Goal: Navigation & Orientation: Find specific page/section

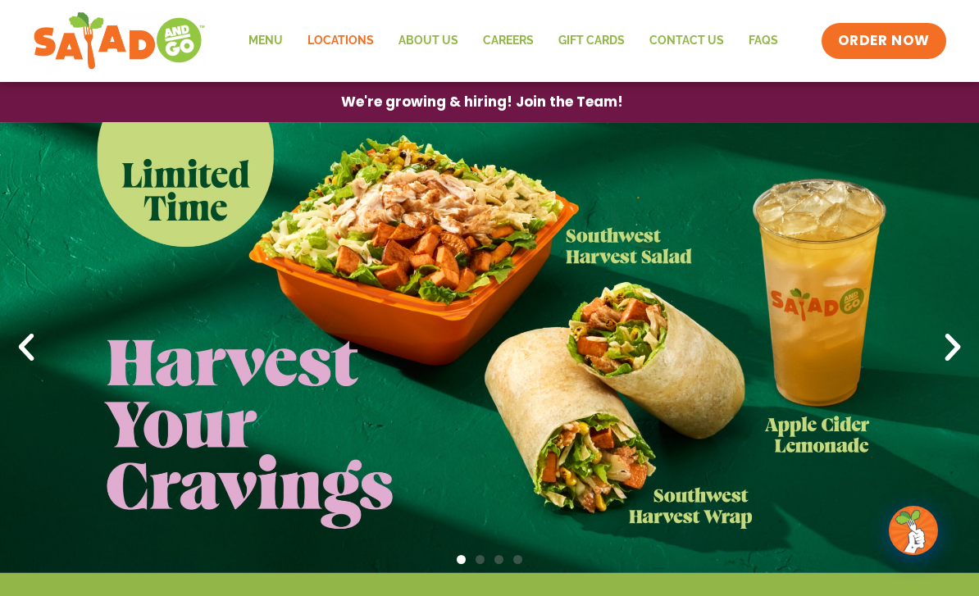
click at [343, 46] on link "Locations" at bounding box center [340, 41] width 91 height 38
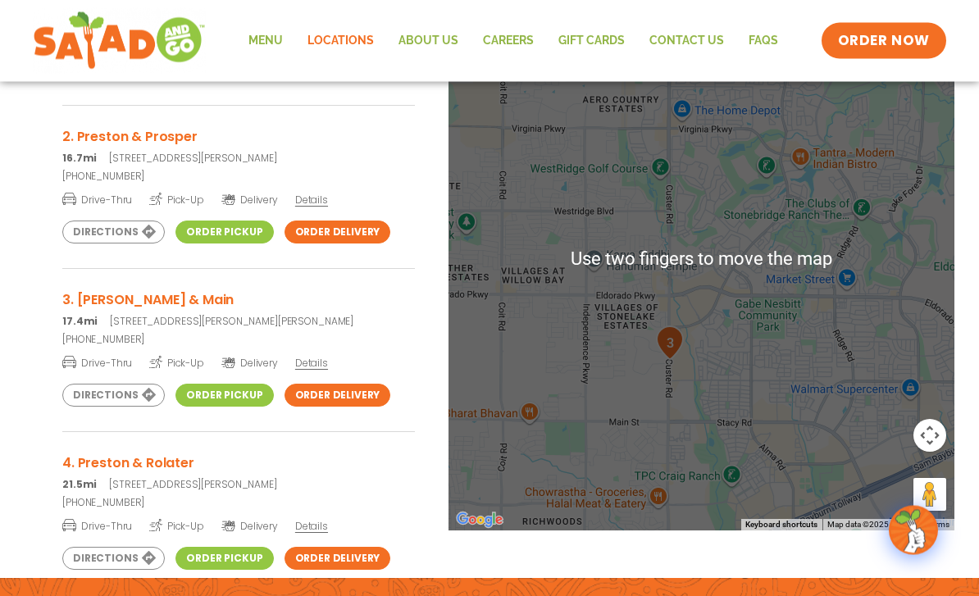
scroll to position [398, 0]
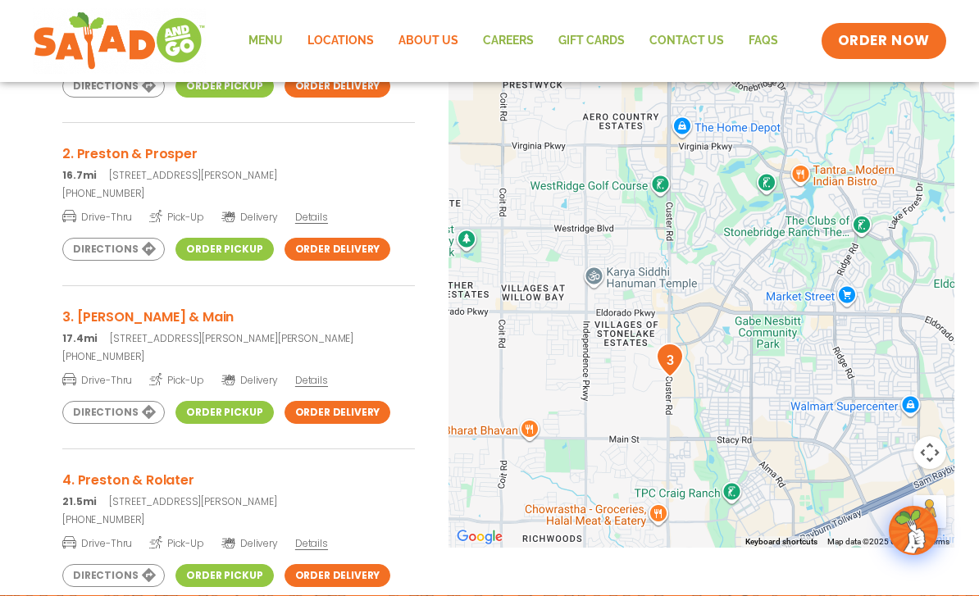
click at [430, 51] on link "About Us" at bounding box center [428, 41] width 84 height 38
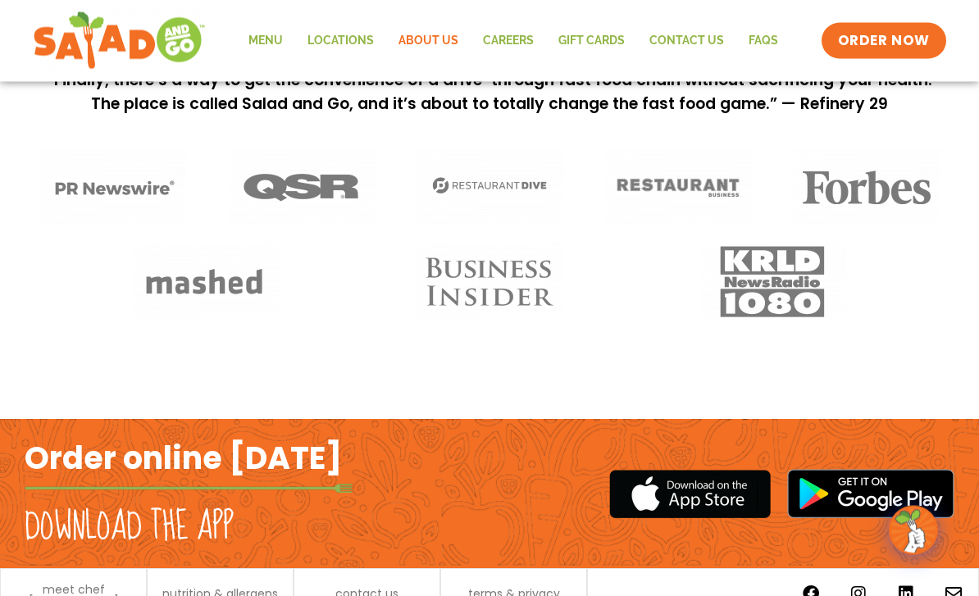
scroll to position [1356, 0]
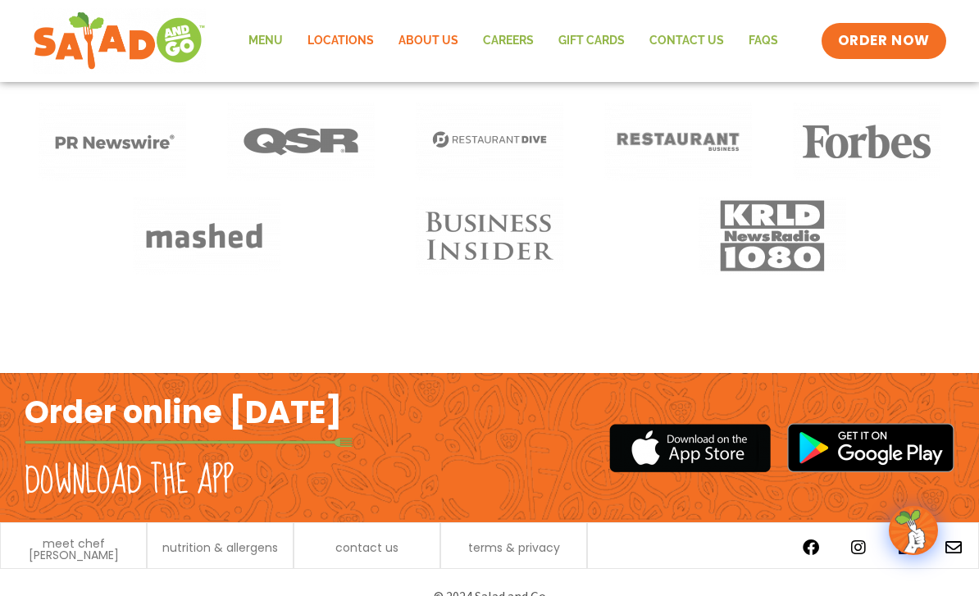
click at [334, 48] on link "Locations" at bounding box center [340, 41] width 91 height 38
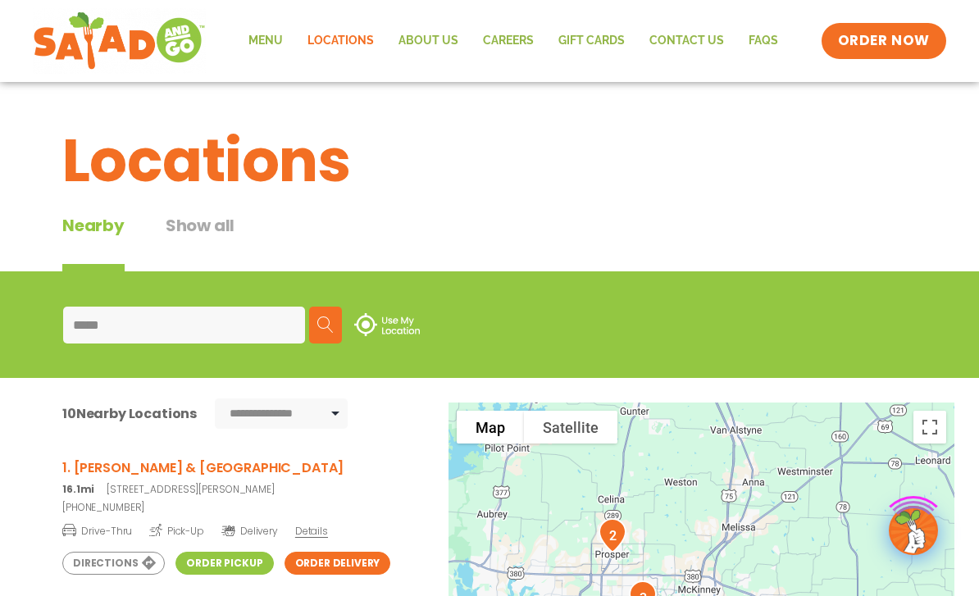
click at [193, 224] on button "Show all" at bounding box center [200, 242] width 69 height 58
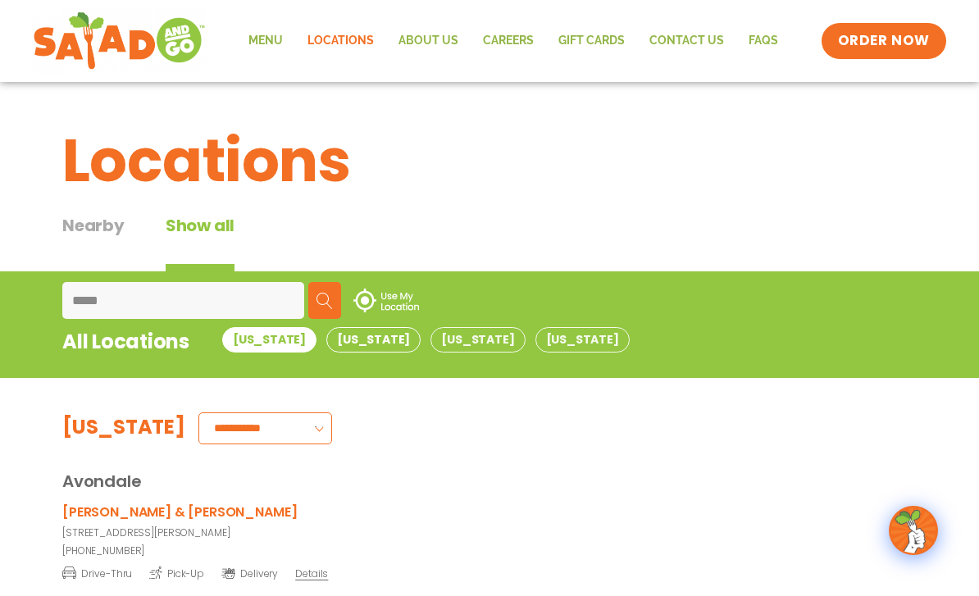
click at [333, 338] on button "[US_STATE]" at bounding box center [373, 339] width 94 height 25
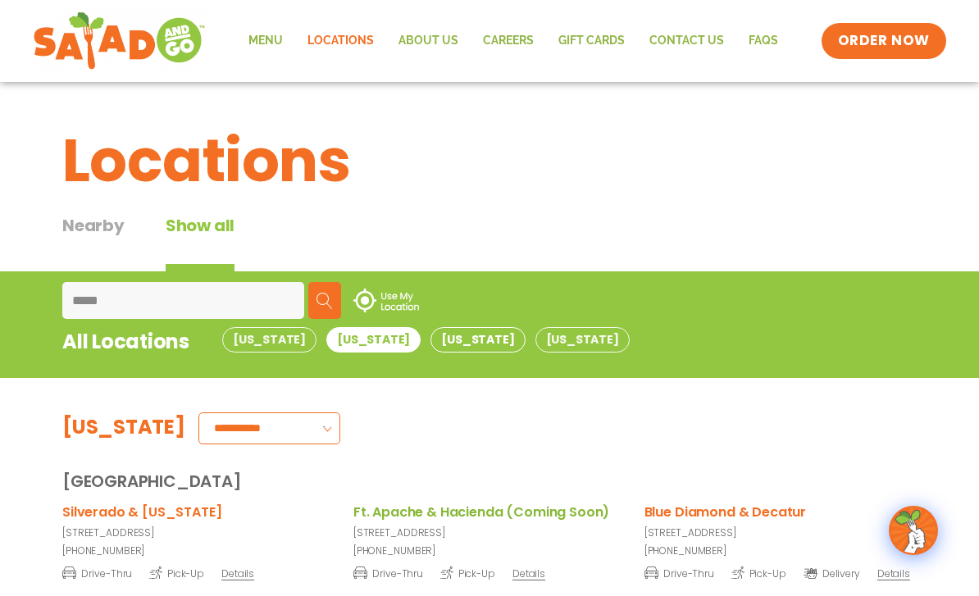
click at [430, 347] on button "[US_STATE]" at bounding box center [477, 339] width 94 height 25
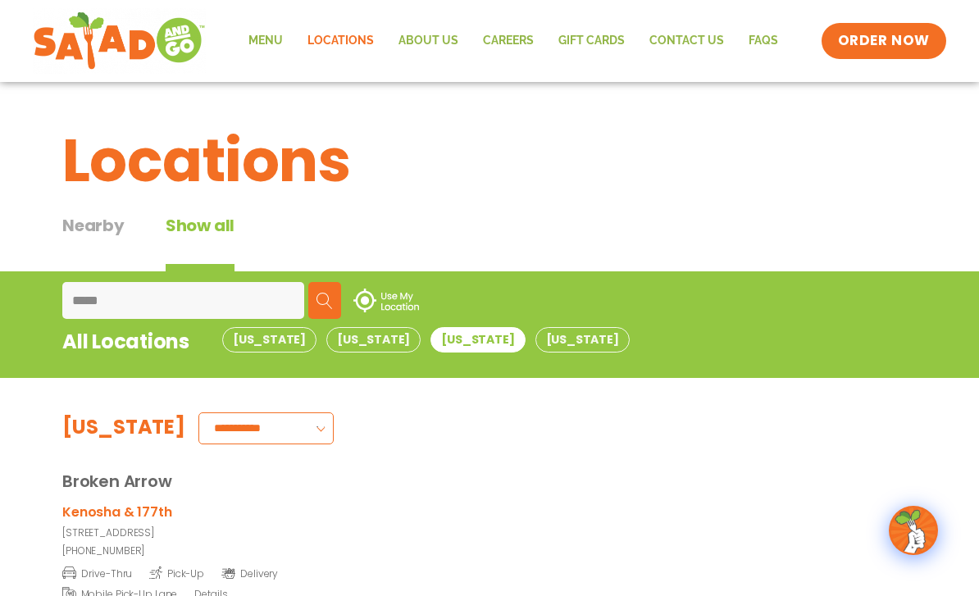
click at [67, 472] on div "Broken Arrow" at bounding box center [489, 468] width 854 height 49
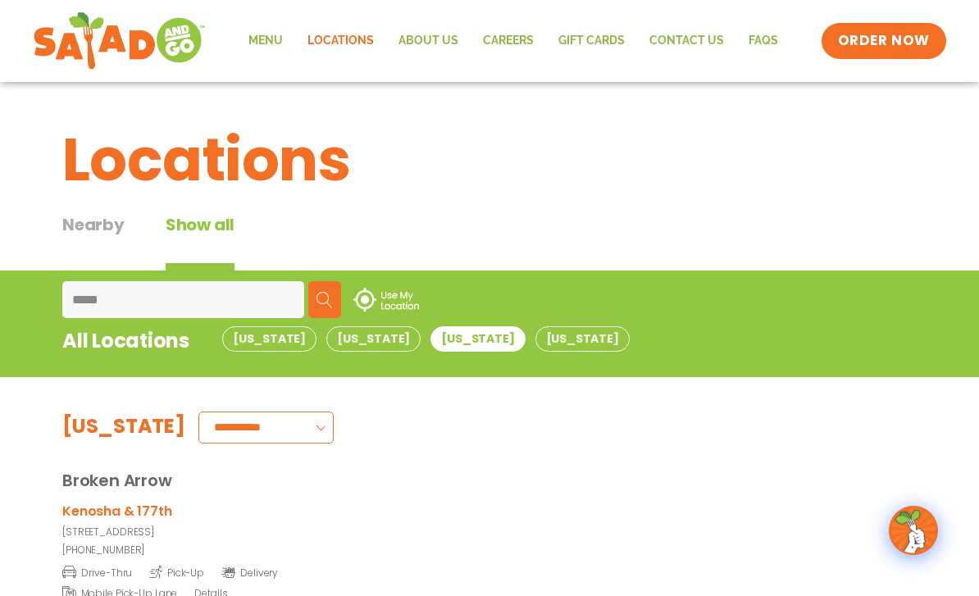
scroll to position [9, 0]
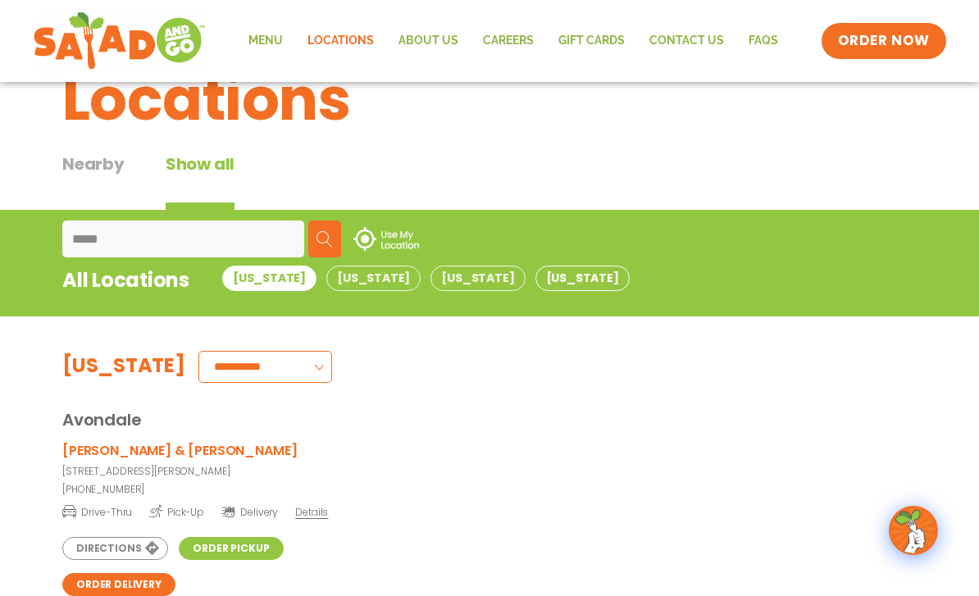
click at [535, 271] on button "[US_STATE]" at bounding box center [582, 278] width 94 height 25
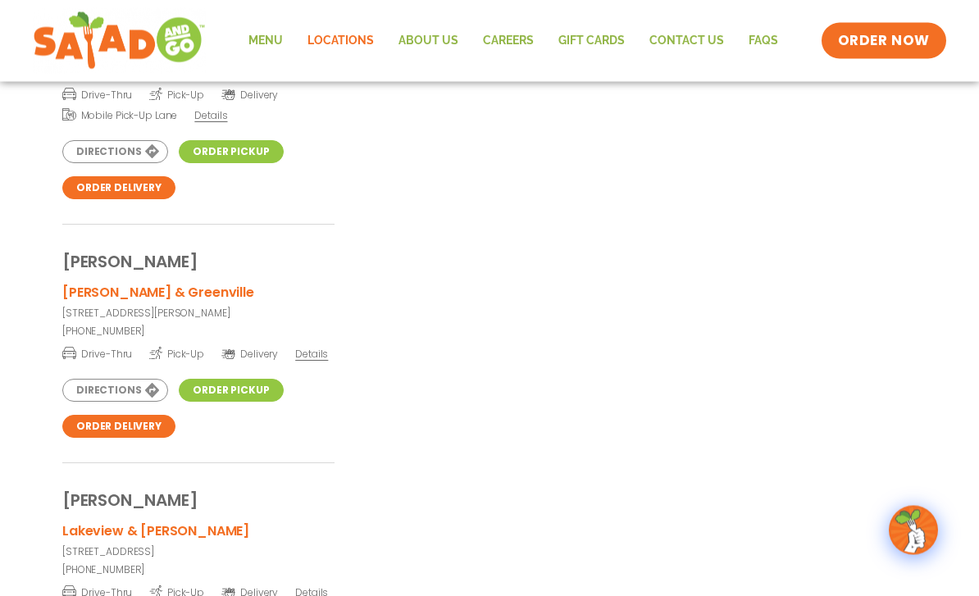
scroll to position [4349, 0]
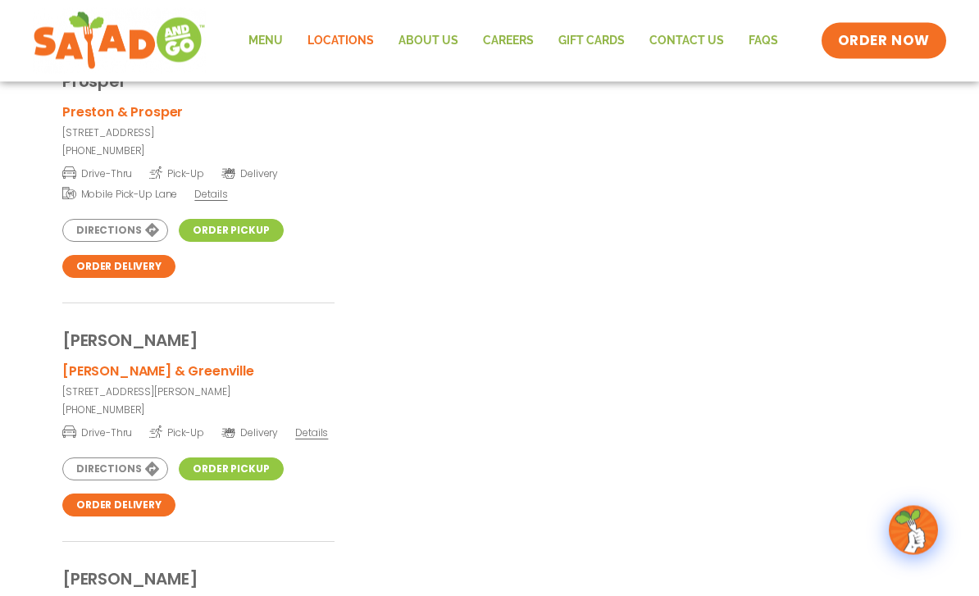
click at [94, 481] on link "Directions" at bounding box center [115, 469] width 106 height 23
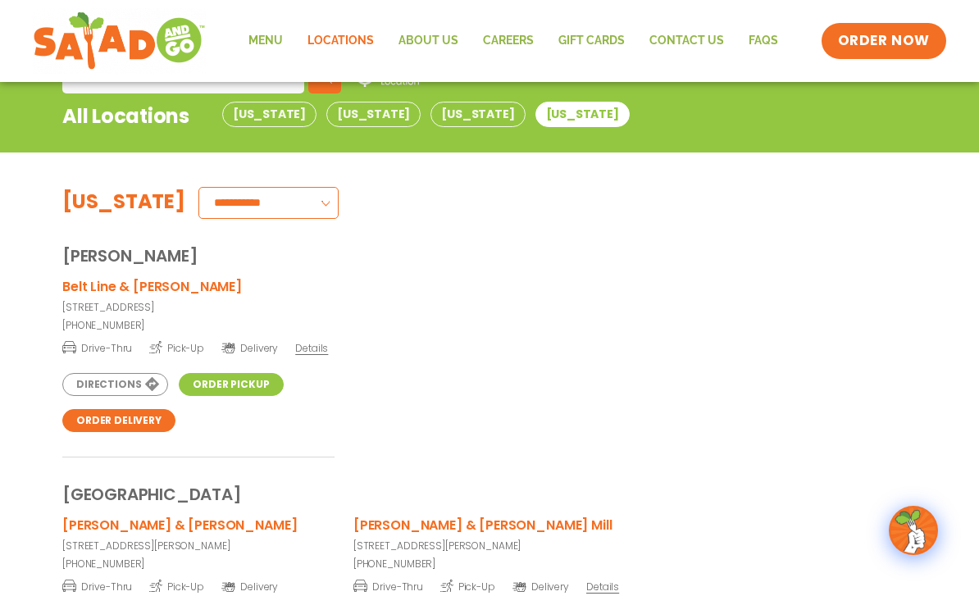
scroll to position [225, 0]
